Goal: Find contact information

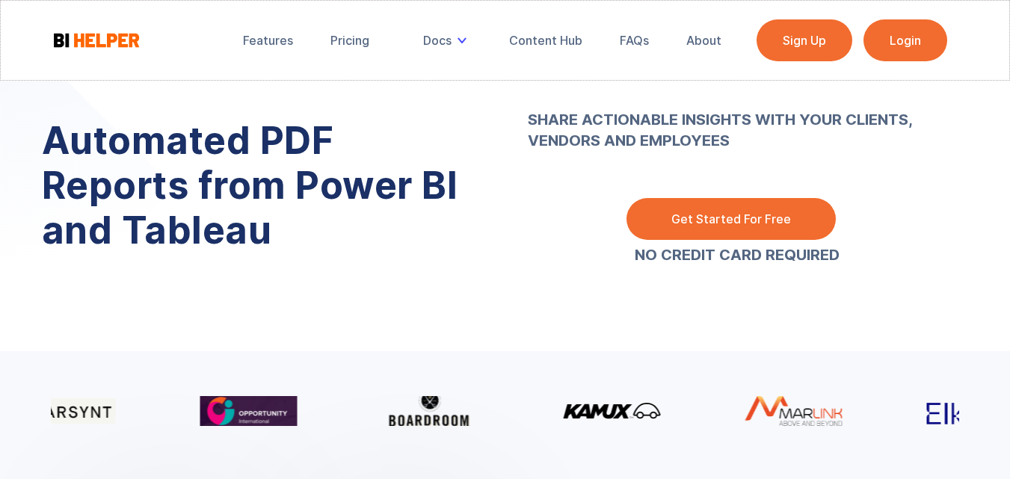
scroll to position [2145, 0]
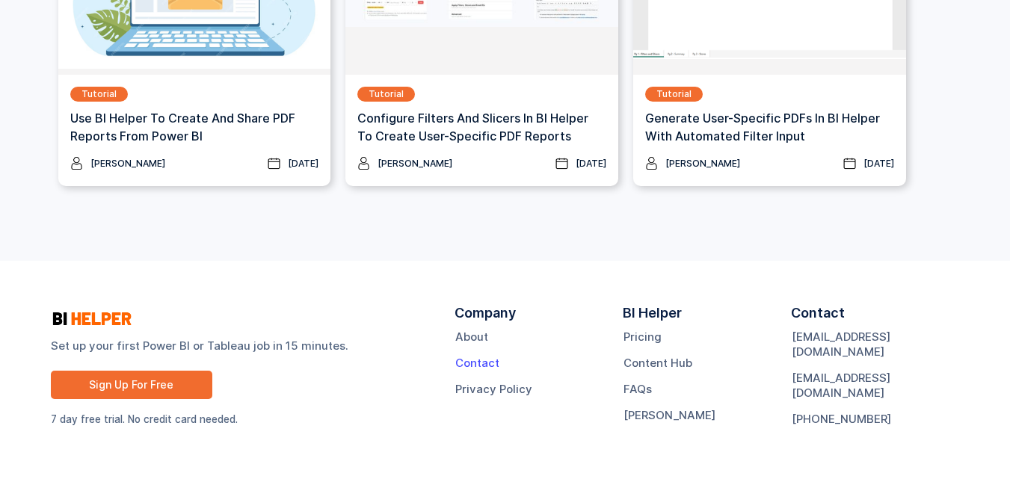
click at [480, 362] on link "Contact" at bounding box center [477, 363] width 44 height 15
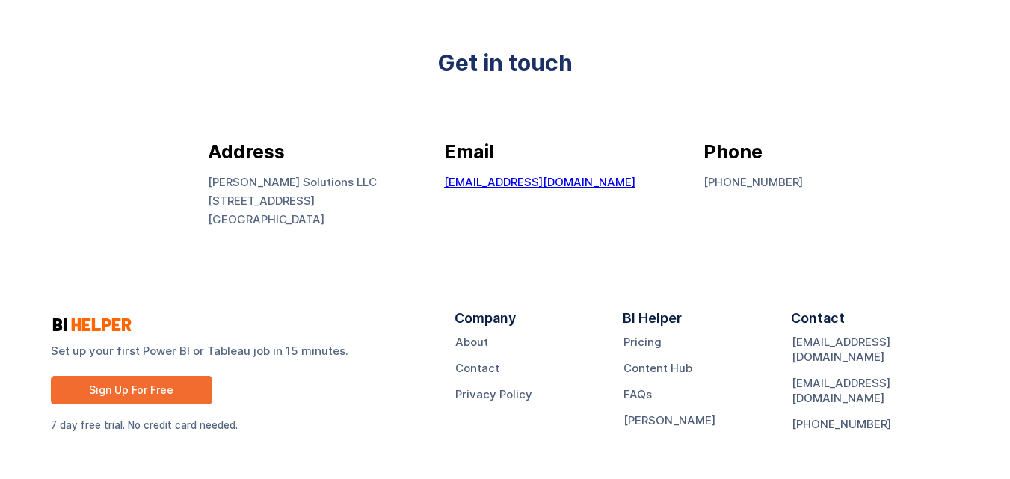
scroll to position [84, 0]
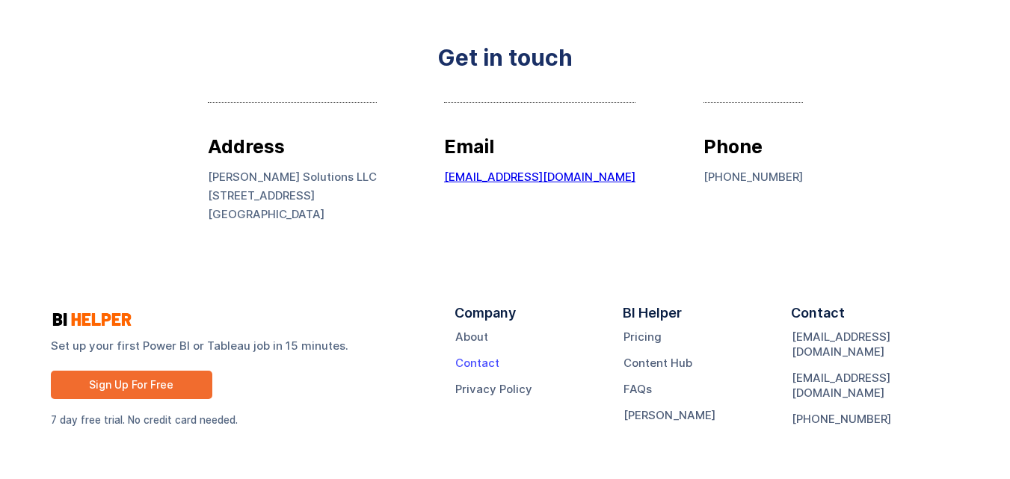
click at [476, 361] on link "Contact" at bounding box center [477, 363] width 44 height 15
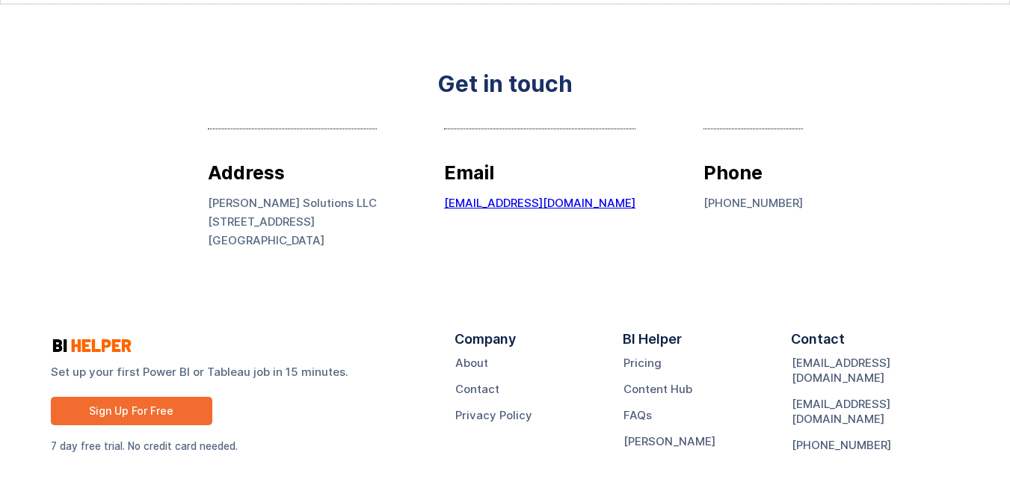
scroll to position [75, 0]
